Goal: Find specific page/section: Find specific page/section

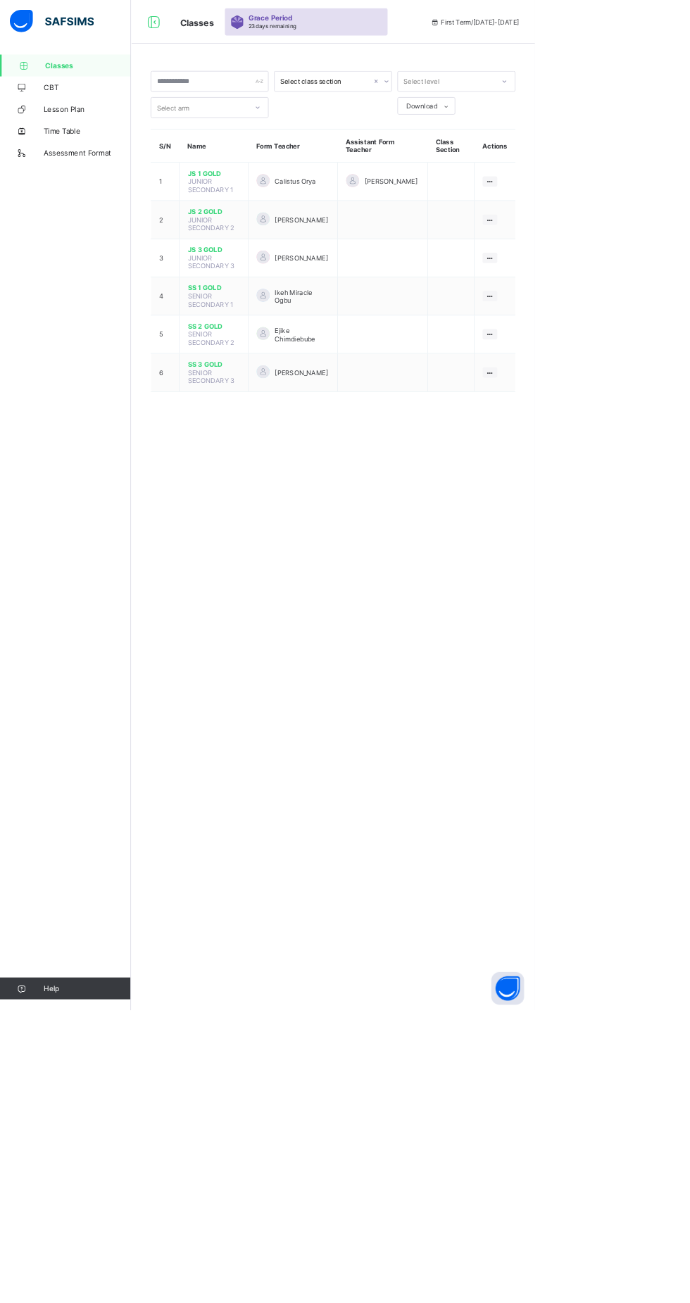
click at [260, 270] on span "JS 2 GOLD" at bounding box center [275, 273] width 67 height 11
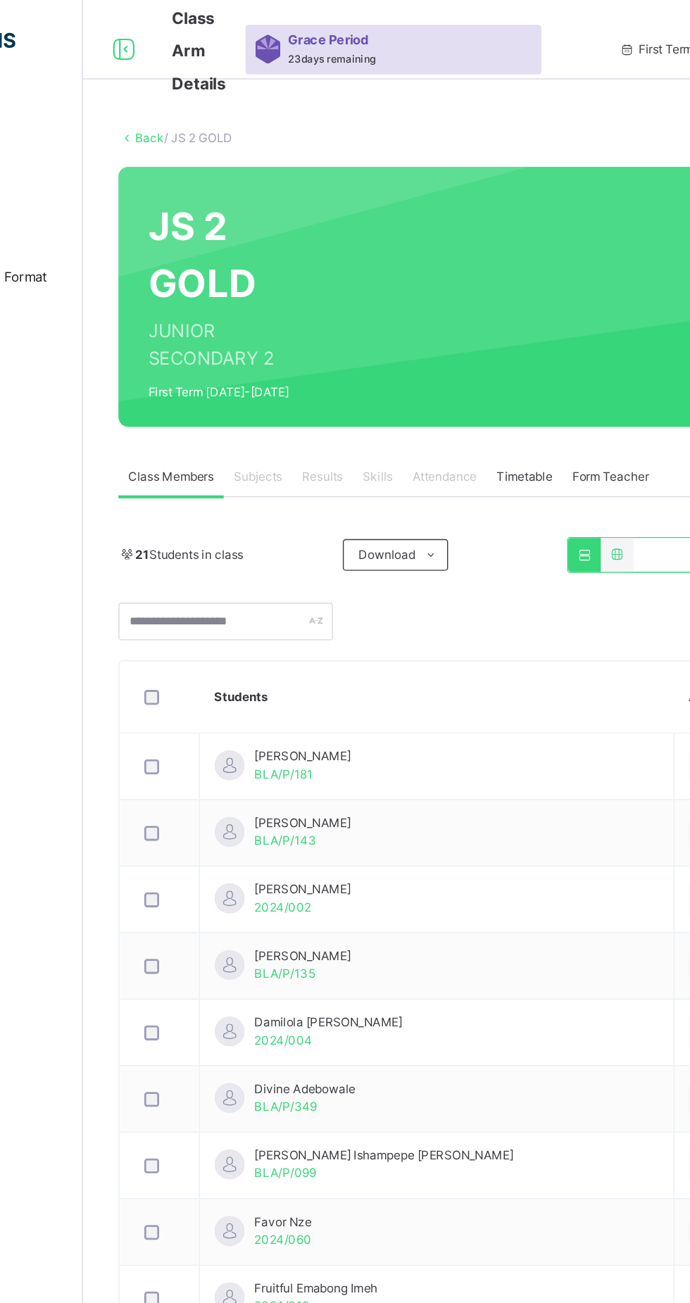
click at [551, 337] on span "Form Teacher" at bounding box center [543, 338] width 54 height 13
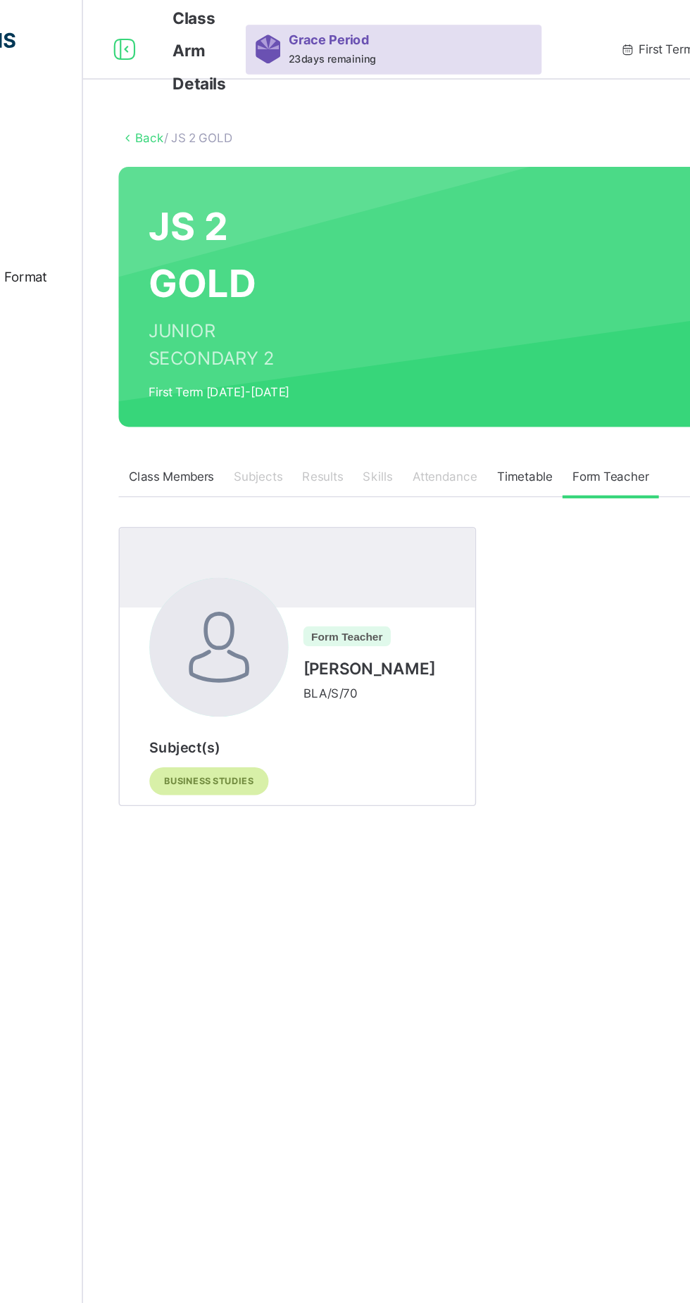
click at [496, 337] on span "Timetable" at bounding box center [482, 338] width 39 height 13
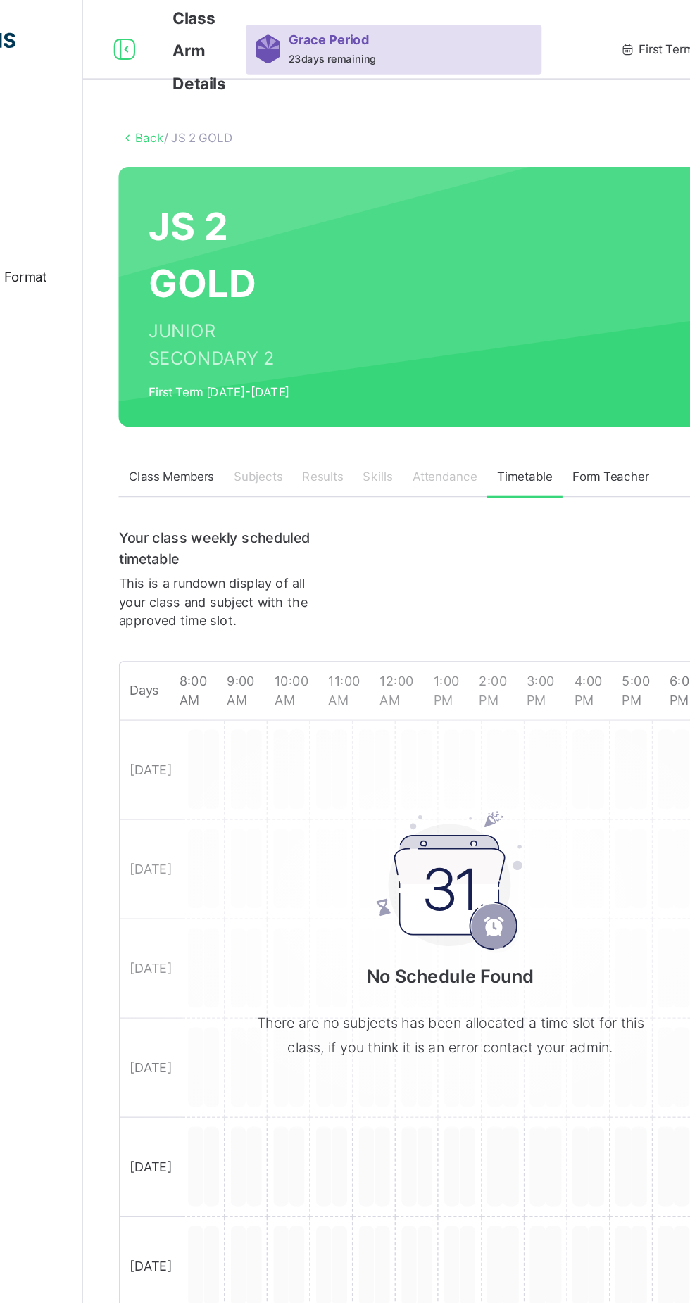
click at [434, 342] on span "Attendance" at bounding box center [426, 338] width 46 height 13
click at [242, 344] on span "Class Members" at bounding box center [231, 338] width 61 height 13
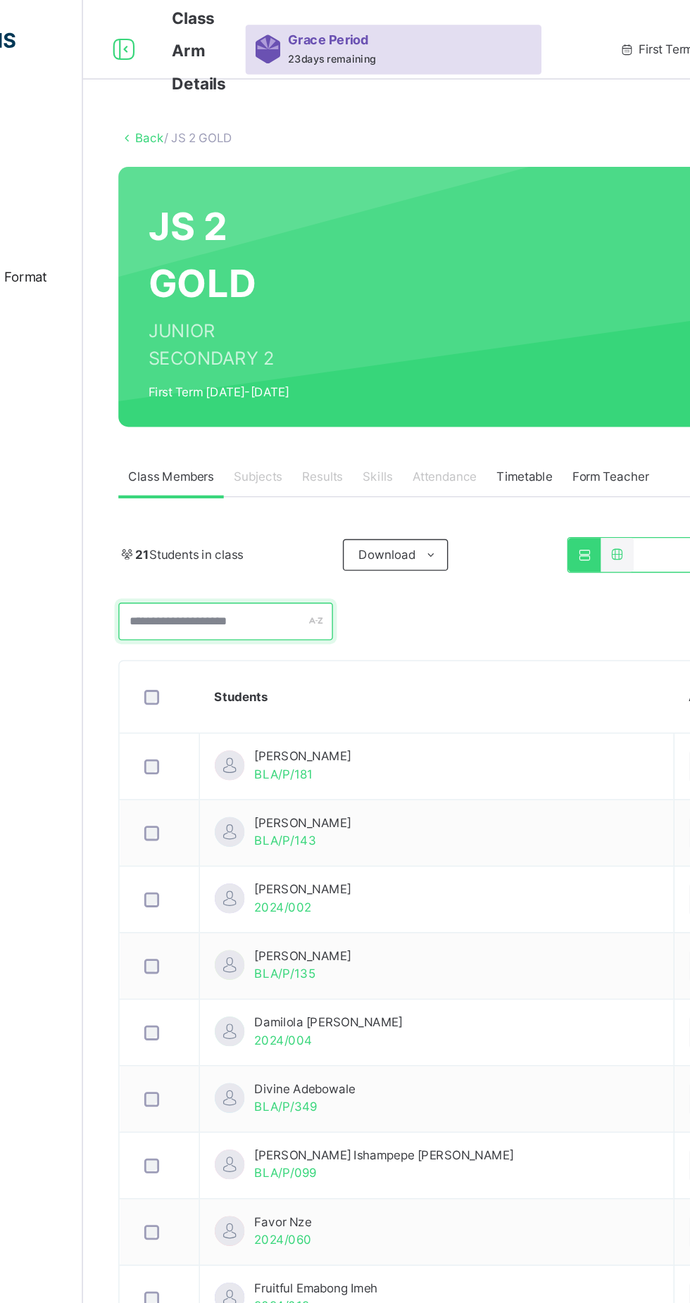
click at [334, 441] on div at bounding box center [270, 440] width 152 height 27
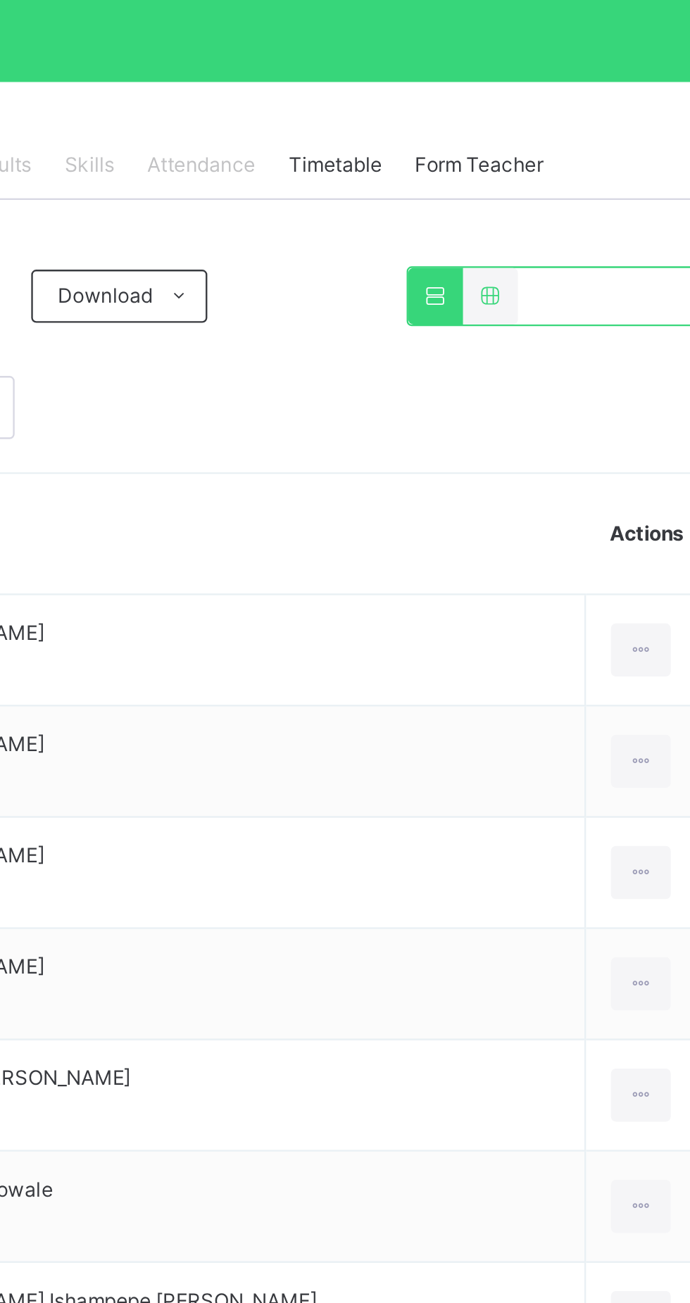
click at [549, 392] on icon at bounding box center [548, 393] width 12 height 11
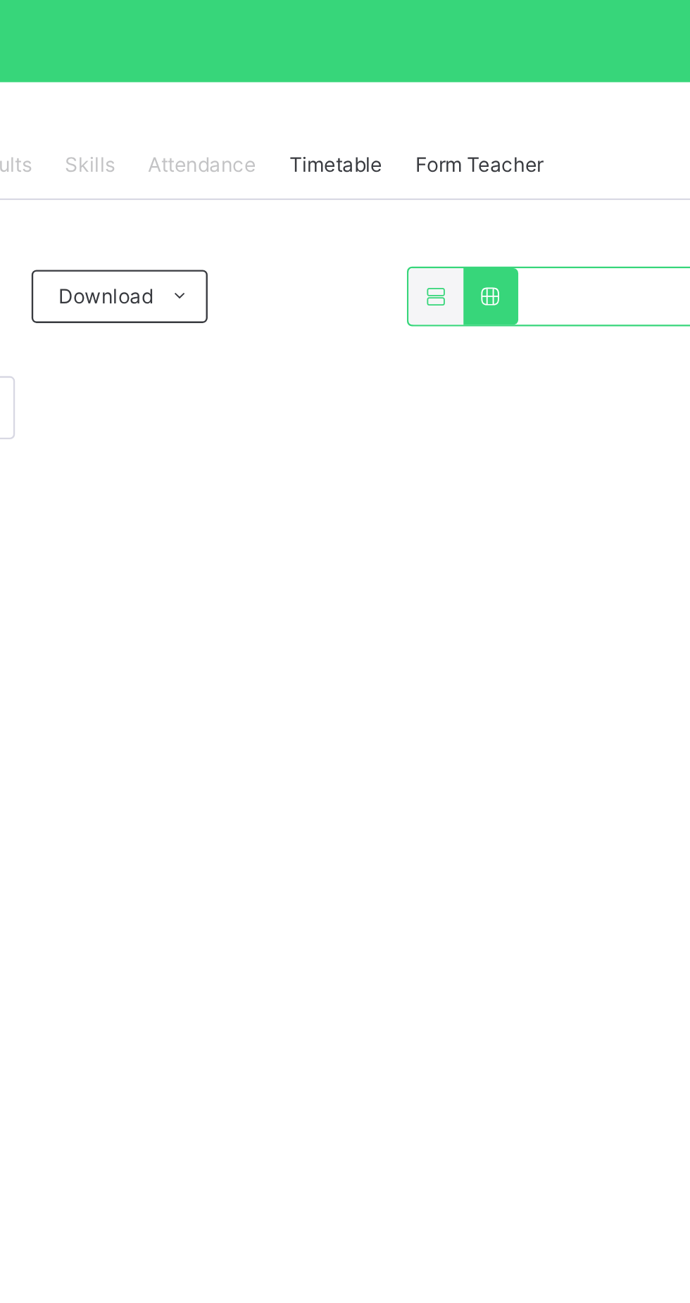
click at [528, 390] on icon at bounding box center [525, 393] width 12 height 11
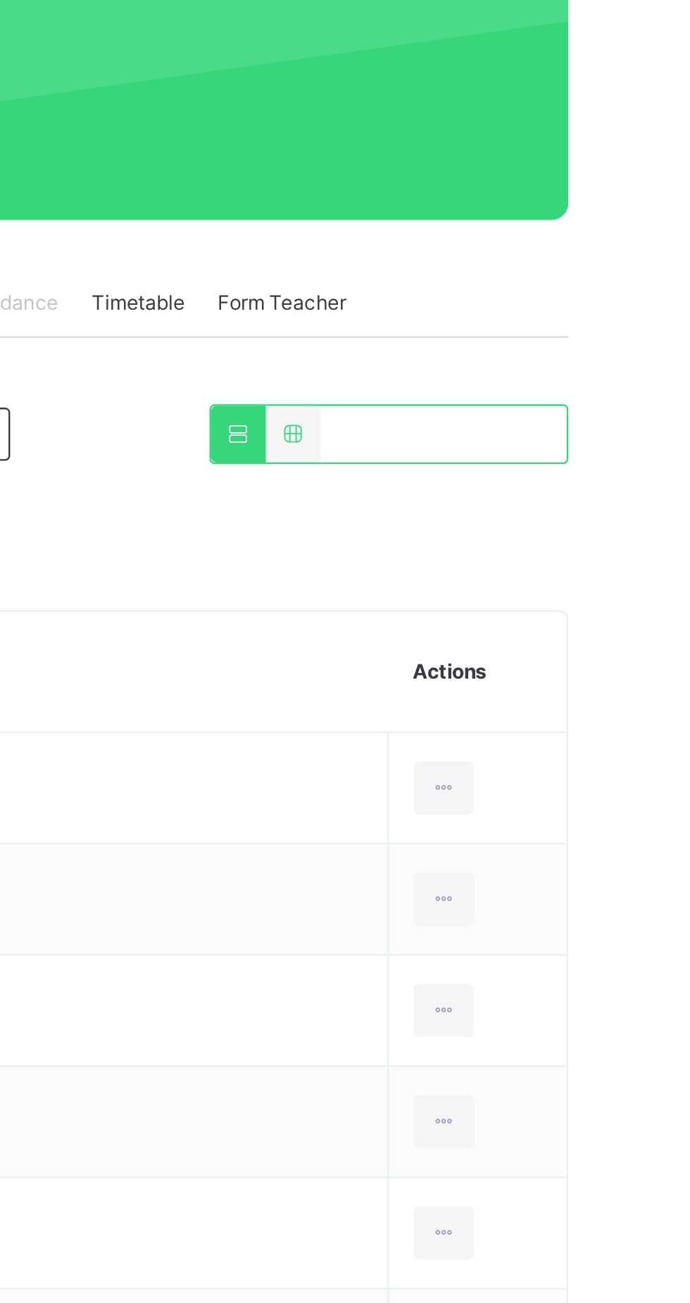
click at [598, 496] on th "Actions" at bounding box center [626, 494] width 76 height 51
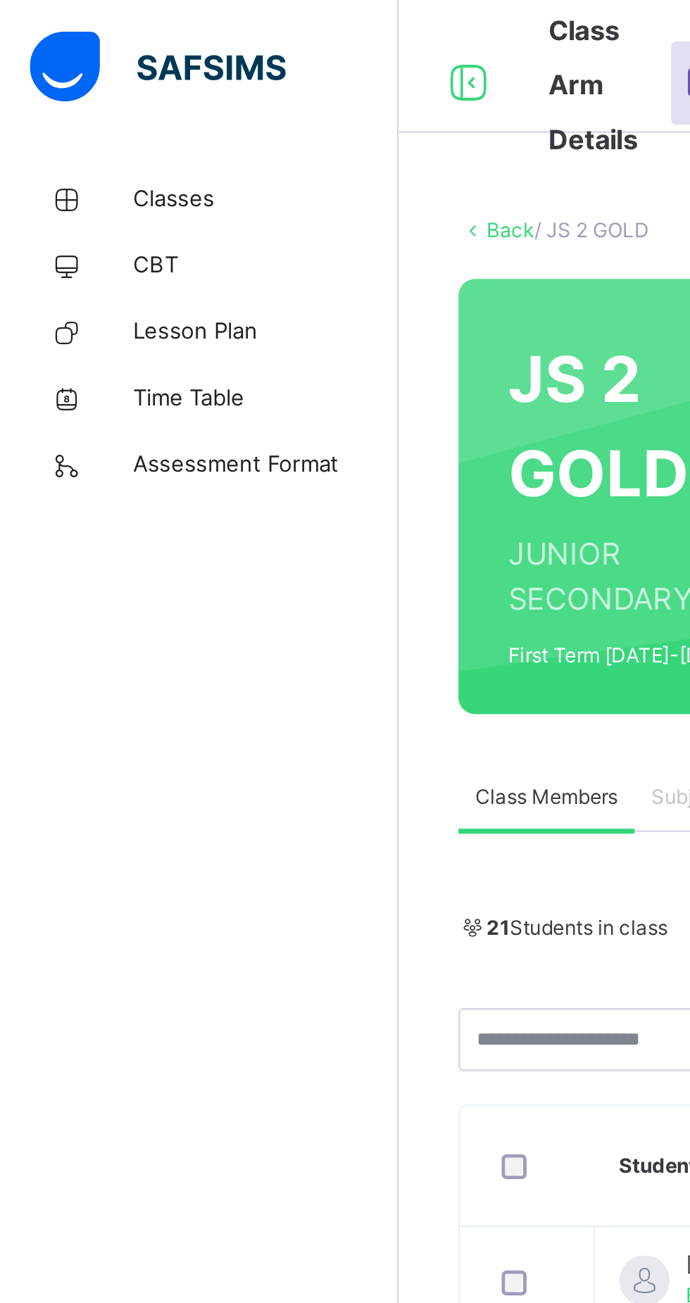
click at [97, 196] on span "Assessment Format" at bounding box center [112, 197] width 113 height 14
